Goal: Use online tool/utility: Use online tool/utility

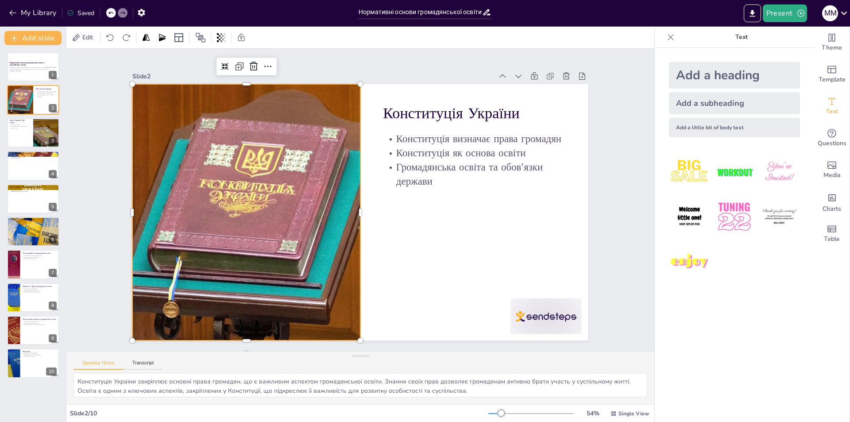
click at [734, 208] on img at bounding box center [734, 216] width 41 height 41
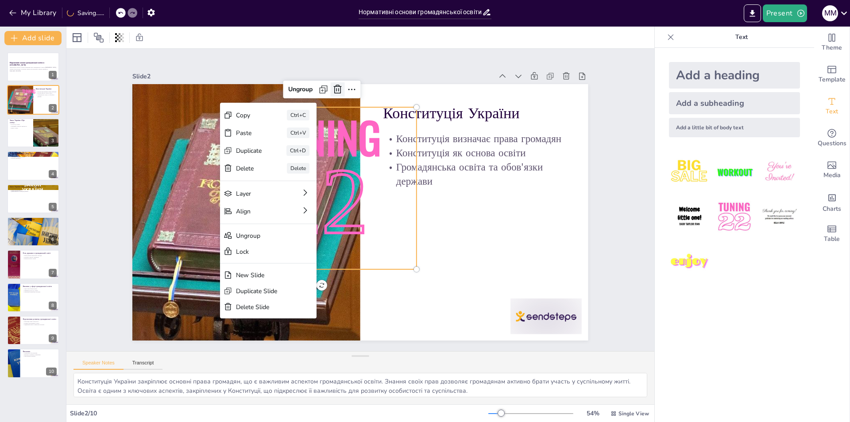
click at [332, 84] on icon at bounding box center [337, 89] width 11 height 11
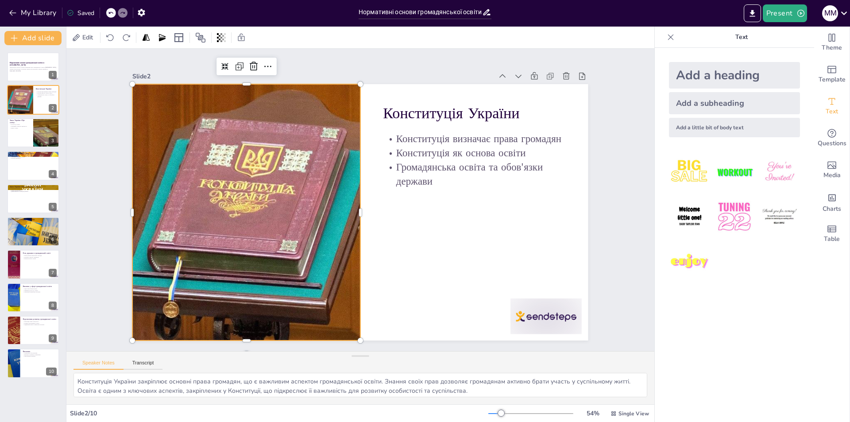
click at [329, 115] on div at bounding box center [246, 212] width 488 height 256
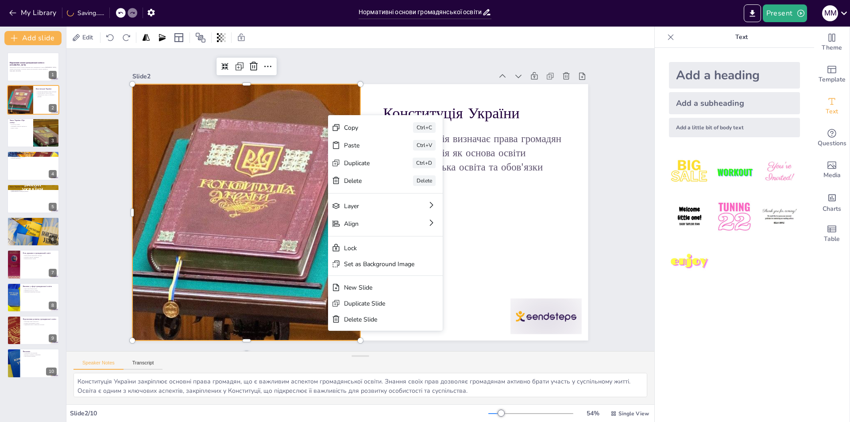
click at [343, 125] on div "Copy Ctrl+C" at bounding box center [385, 128] width 115 height 18
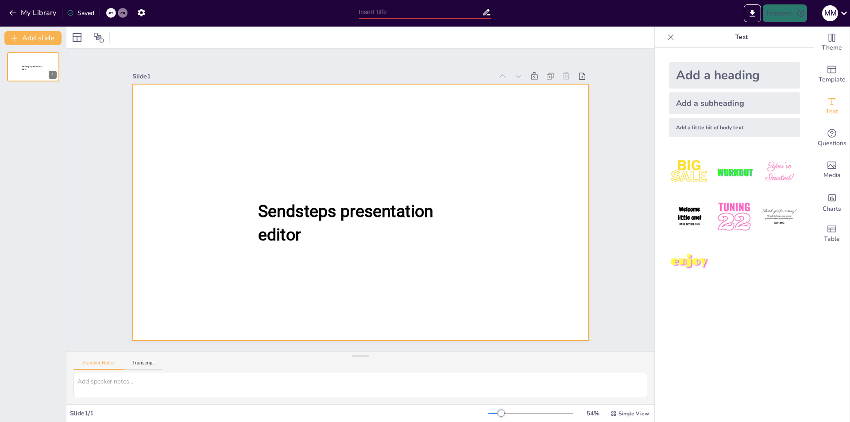
type input "Нормативні основи громадянської освіти в [GEOGRAPHIC_DATA]: Конституція та зако…"
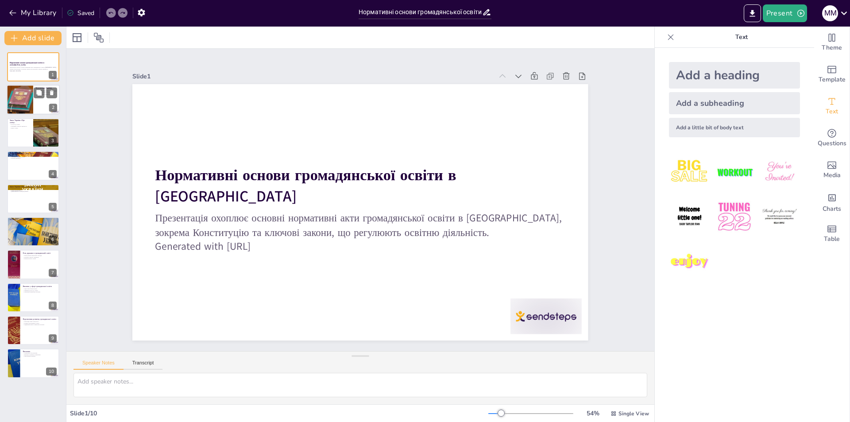
click at [25, 93] on div at bounding box center [19, 100] width 57 height 30
type textarea "Конституція України закріплює основні права громадян, що є важливим аспектом гр…"
